Goal: Task Accomplishment & Management: Manage account settings

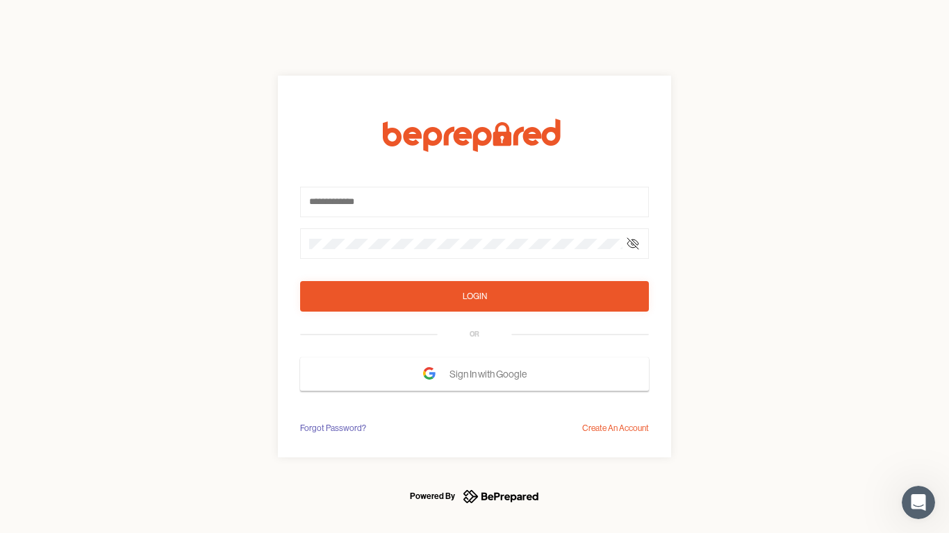
click at [474, 267] on form "Login OR Sign In with Google" at bounding box center [474, 255] width 349 height 272
click at [633, 244] on icon at bounding box center [632, 243] width 11 height 11
click at [474, 297] on div "Login" at bounding box center [475, 297] width 24 height 14
click at [474, 374] on span "Sign In with Google" at bounding box center [491, 374] width 84 height 25
click at [332, 428] on div "Forgot Password?" at bounding box center [333, 429] width 66 height 14
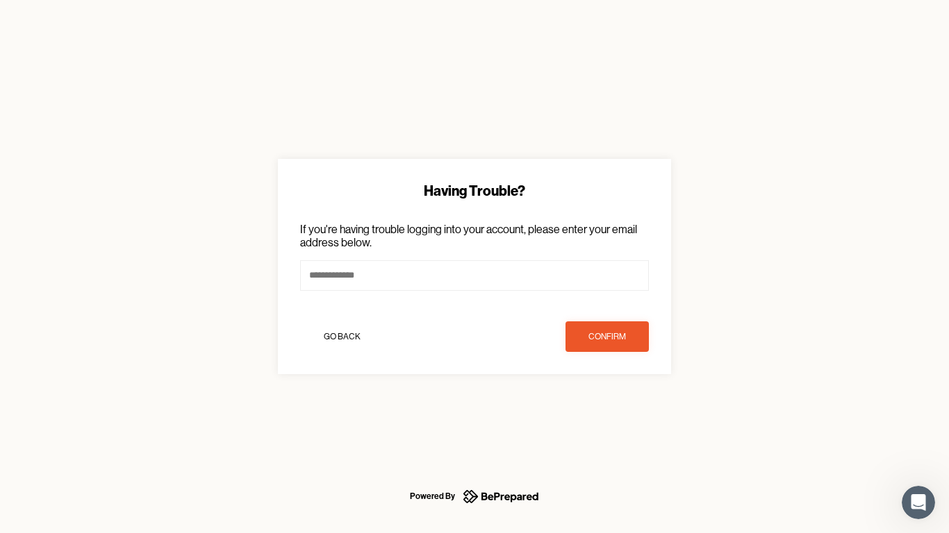
click at [615, 428] on div "Having Trouble? If you're having trouble logging into your account, please ente…" at bounding box center [474, 266] width 949 height 533
click at [918, 503] on icon "Open Intercom Messenger" at bounding box center [918, 503] width 23 height 23
